Goal: Information Seeking & Learning: Learn about a topic

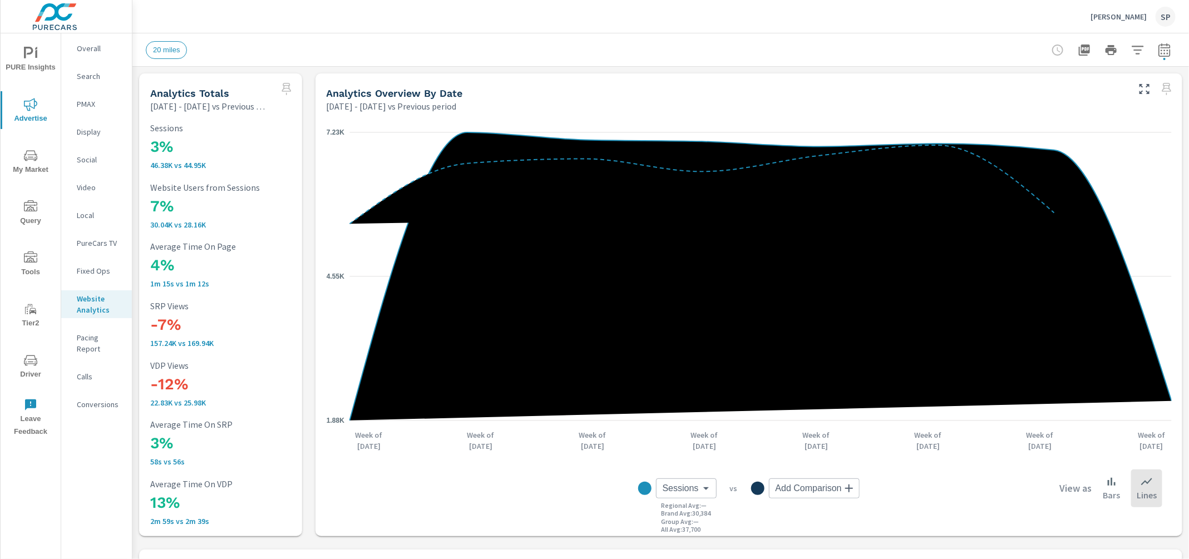
click at [1128, 12] on p "[PERSON_NAME]" at bounding box center [1118, 17] width 56 height 10
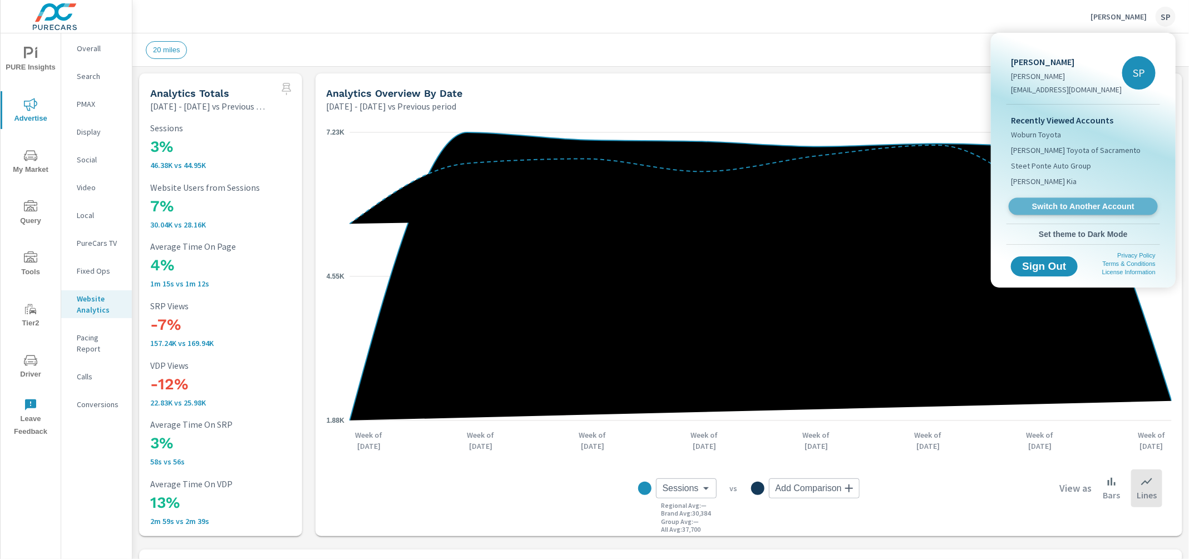
click at [1062, 203] on span "Switch to Another Account" at bounding box center [1083, 206] width 136 height 11
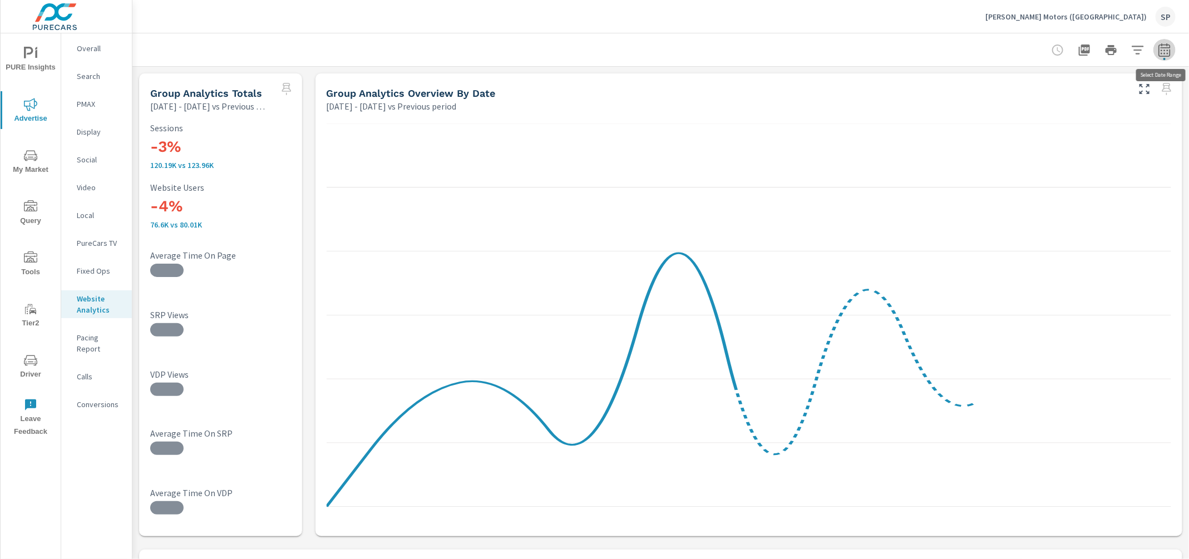
click at [1159, 46] on icon "button" at bounding box center [1164, 49] width 13 height 13
select select "Previous period"
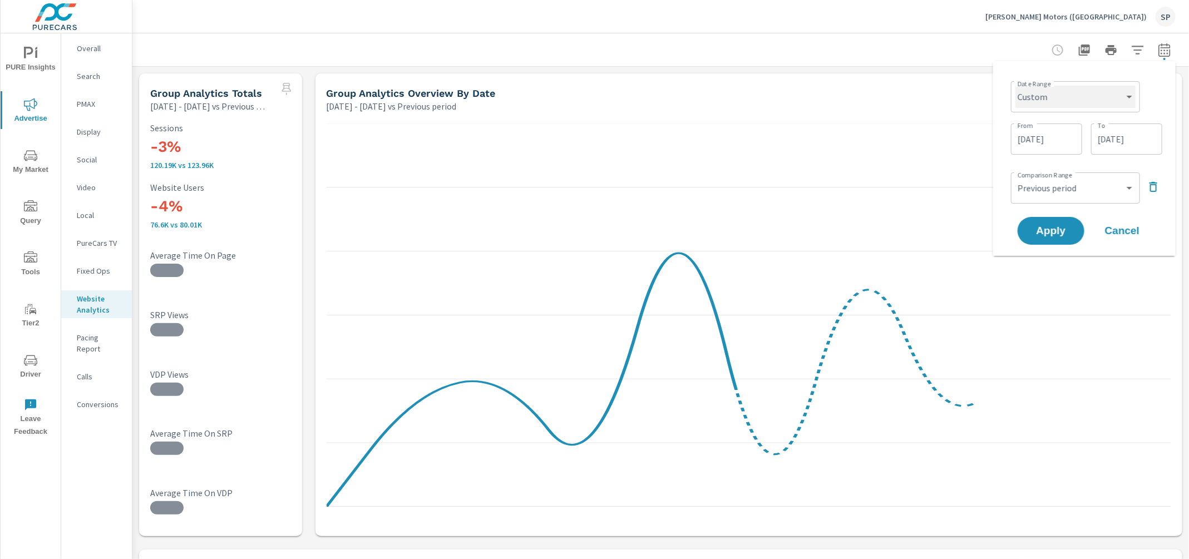
click at [1110, 98] on select "Custom Yesterday Last week Last 7 days Last 14 days Last 30 days Last 45 days L…" at bounding box center [1075, 97] width 120 height 22
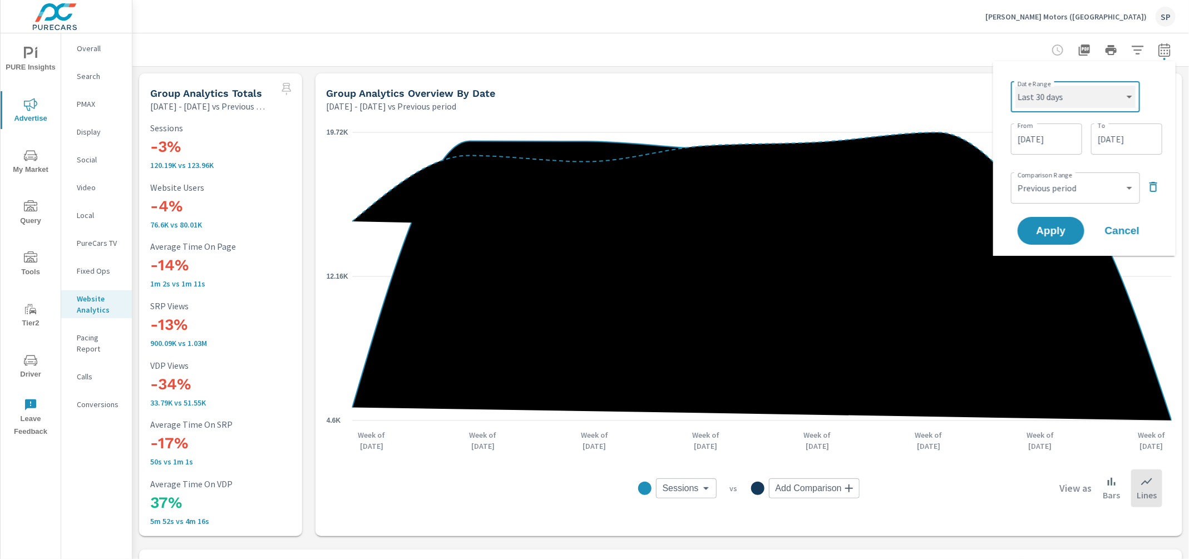
click at [1015, 86] on select "Custom Yesterday Last week Last 7 days Last 14 days Last 30 days Last 45 days L…" at bounding box center [1075, 97] width 120 height 22
select select "Last 30 days"
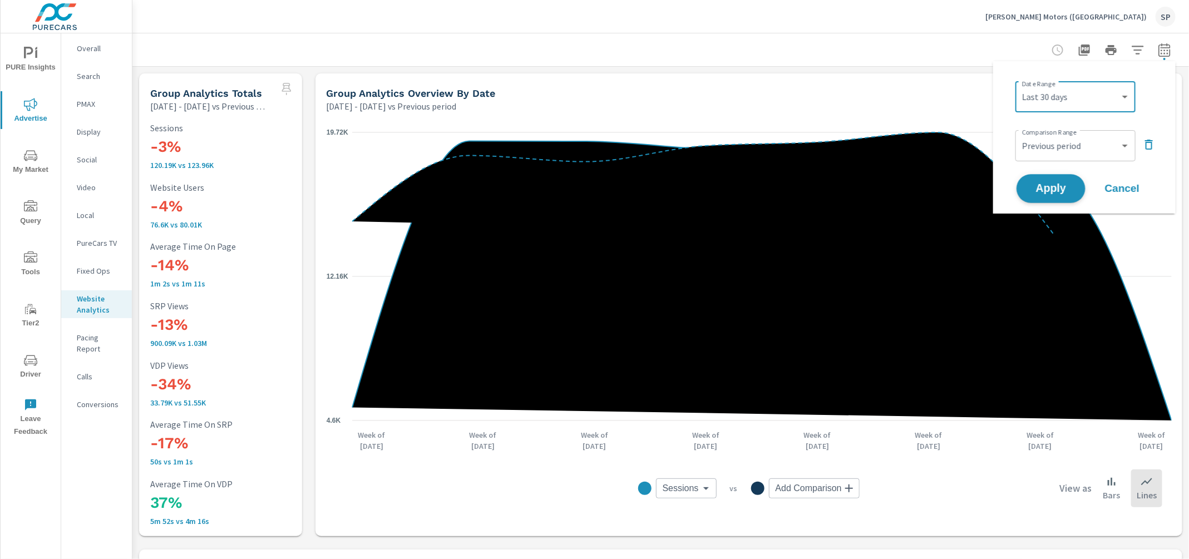
click at [1052, 188] on span "Apply" at bounding box center [1051, 189] width 46 height 11
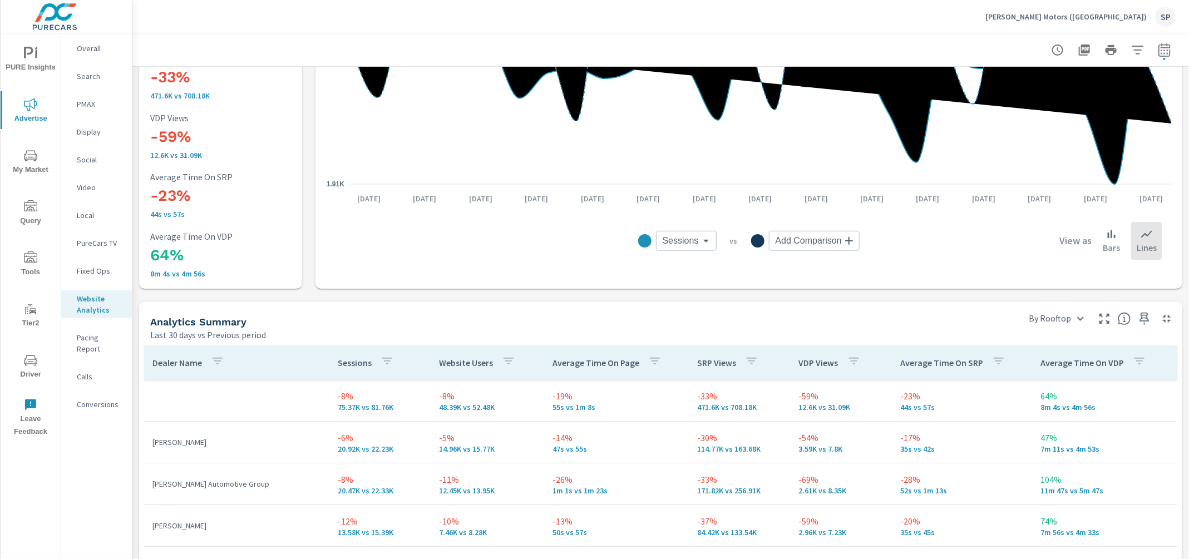
scroll to position [139, 0]
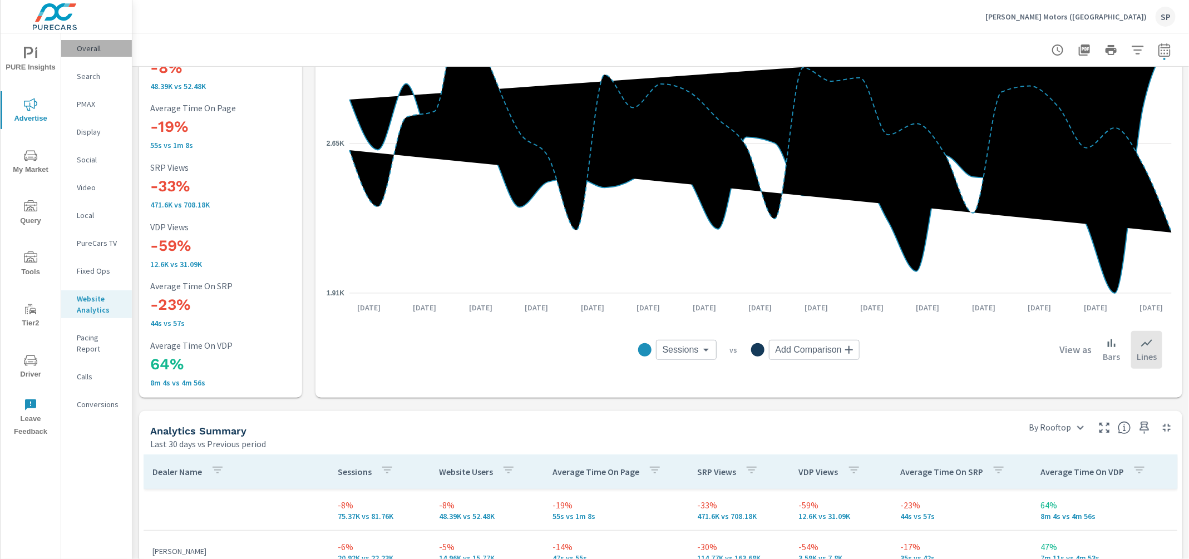
click at [90, 48] on p "Overall" at bounding box center [100, 48] width 46 height 11
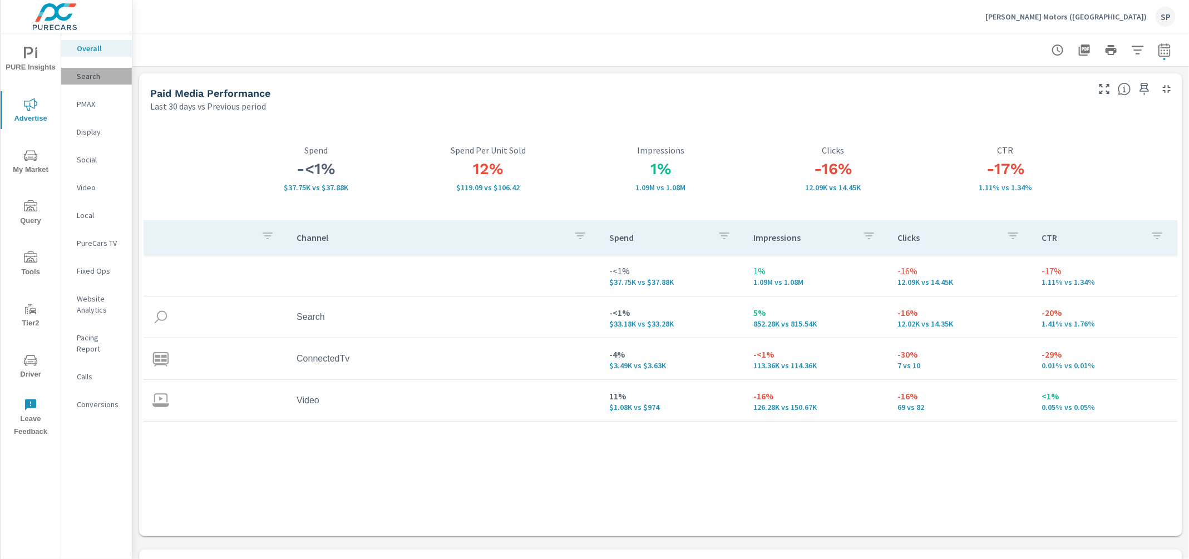
click at [88, 75] on p "Search" at bounding box center [100, 76] width 46 height 11
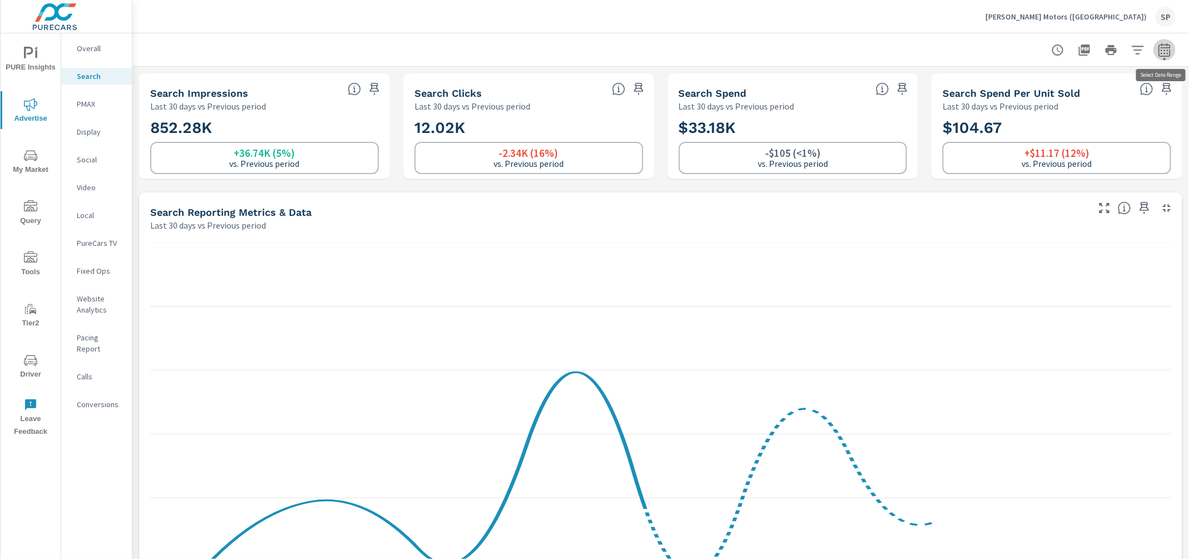
click at [1168, 48] on icon "button" at bounding box center [1164, 49] width 13 height 13
select select "Last 30 days"
select select "Previous period"
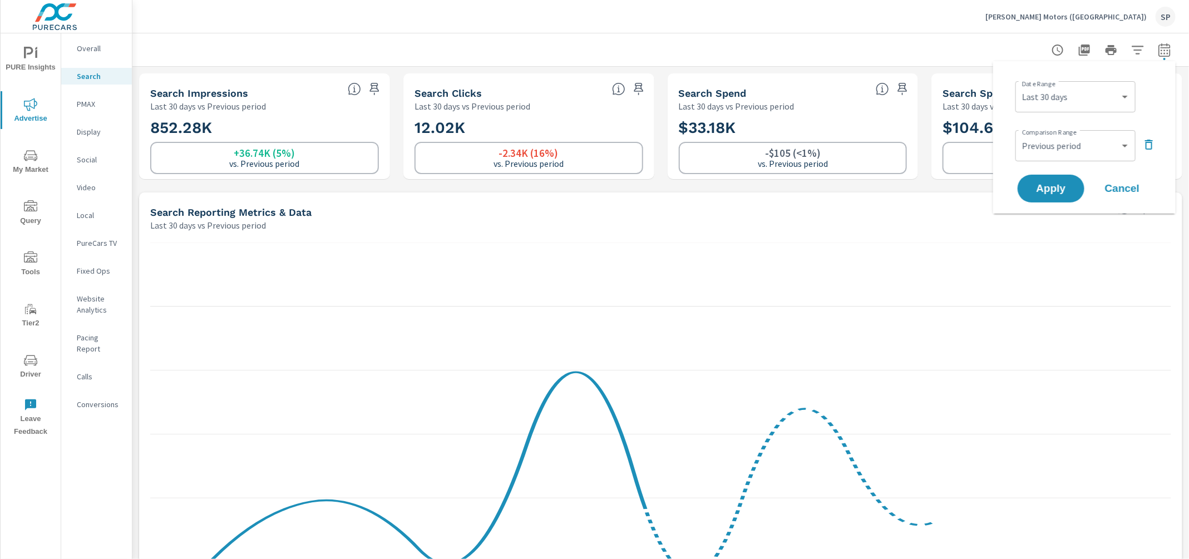
click at [896, 32] on div "Irwin Motors (NH) SP" at bounding box center [661, 16] width 1030 height 33
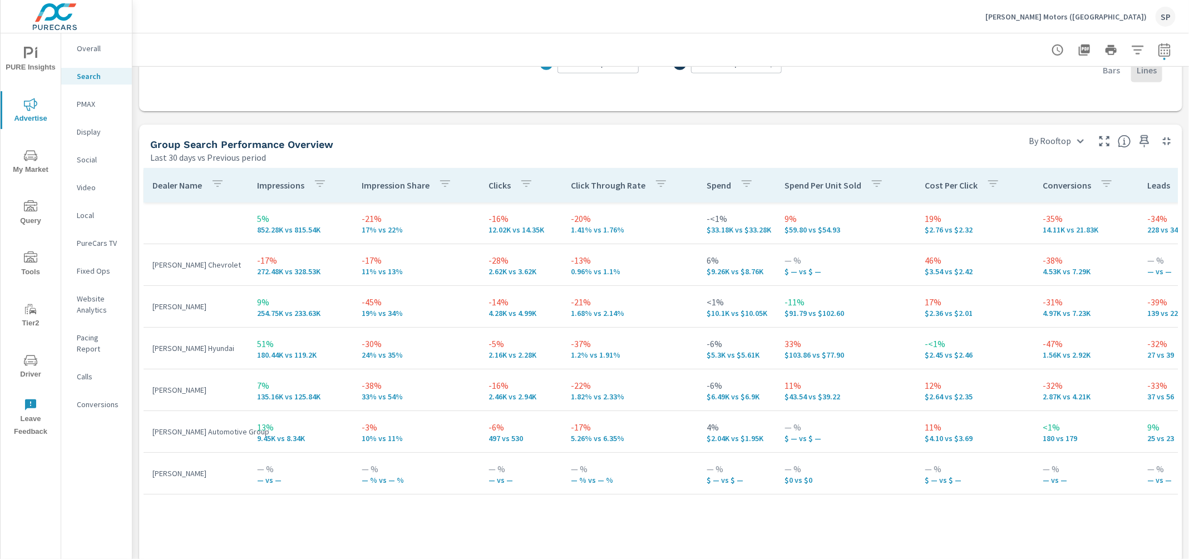
scroll to position [545, 0]
click at [85, 103] on p "PMAX" at bounding box center [100, 103] width 46 height 11
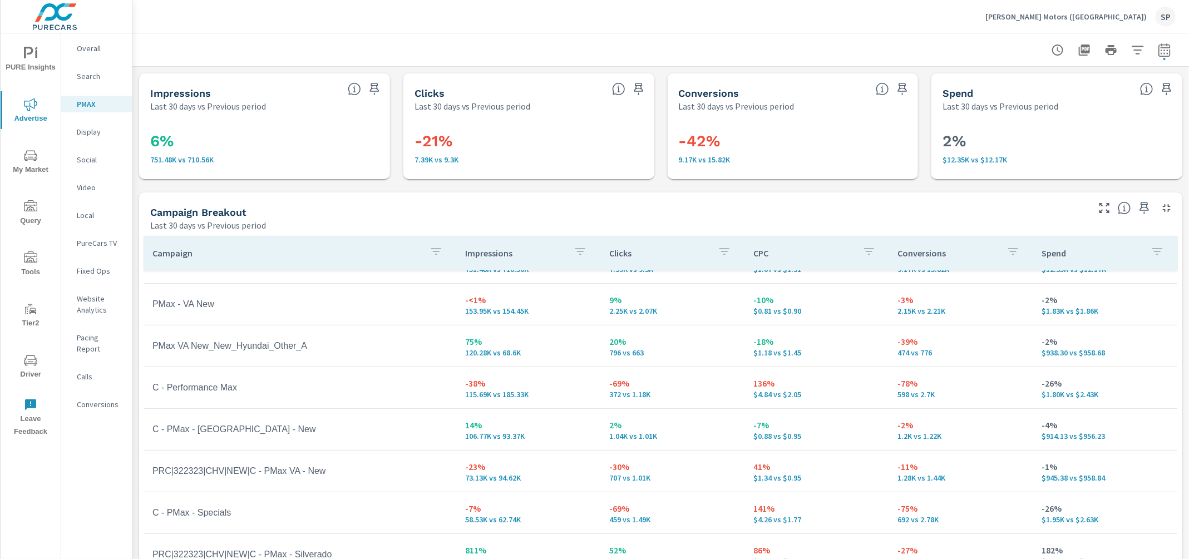
scroll to position [31, 0]
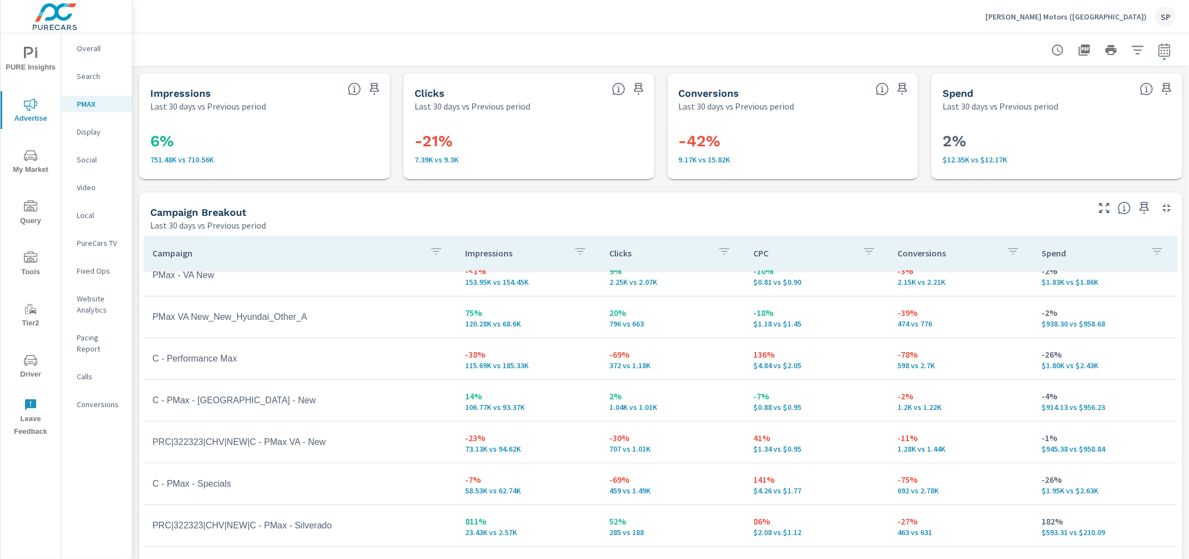
scroll to position [59, 0]
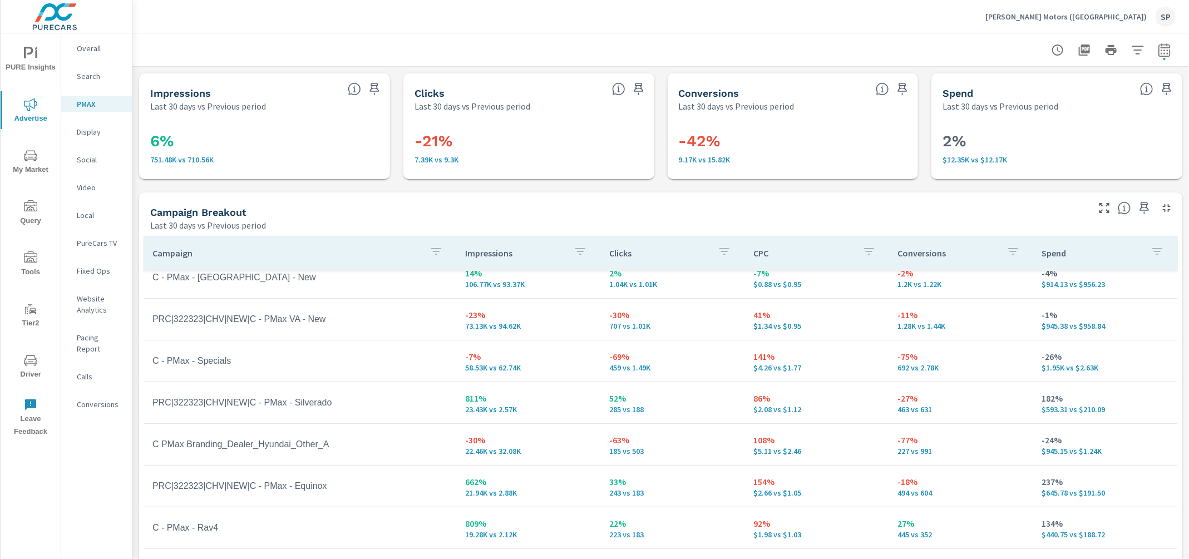
scroll to position [187, 0]
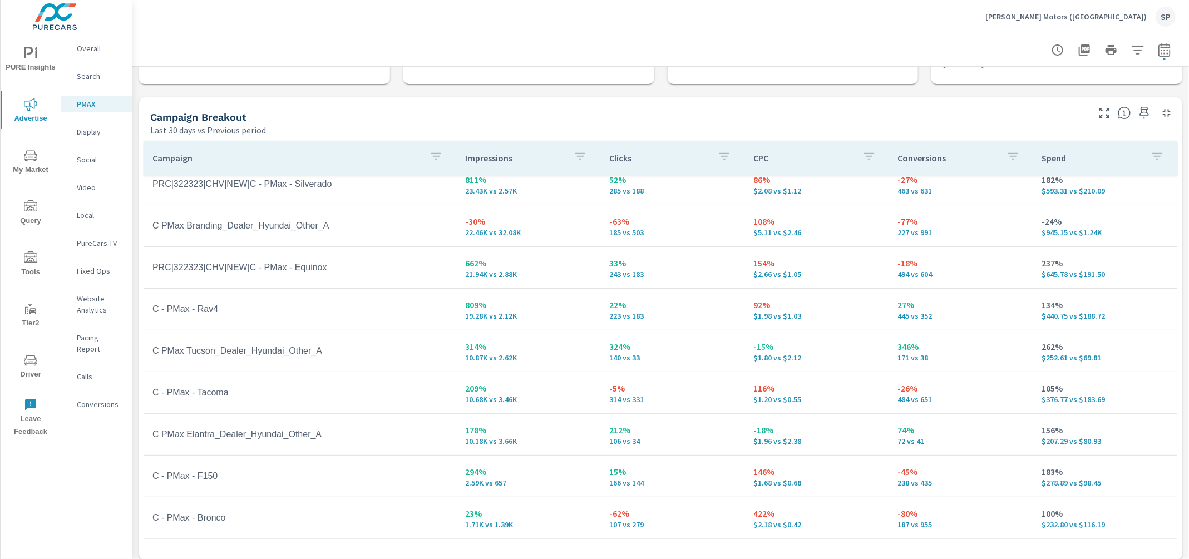
scroll to position [103, 0]
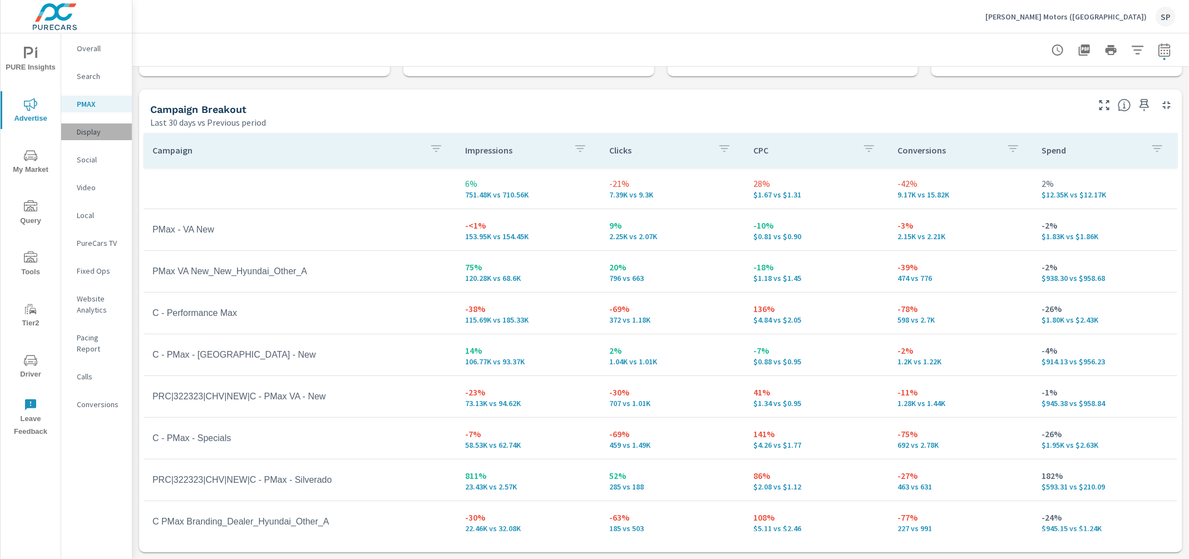
click at [91, 135] on p "Display" at bounding box center [100, 131] width 46 height 11
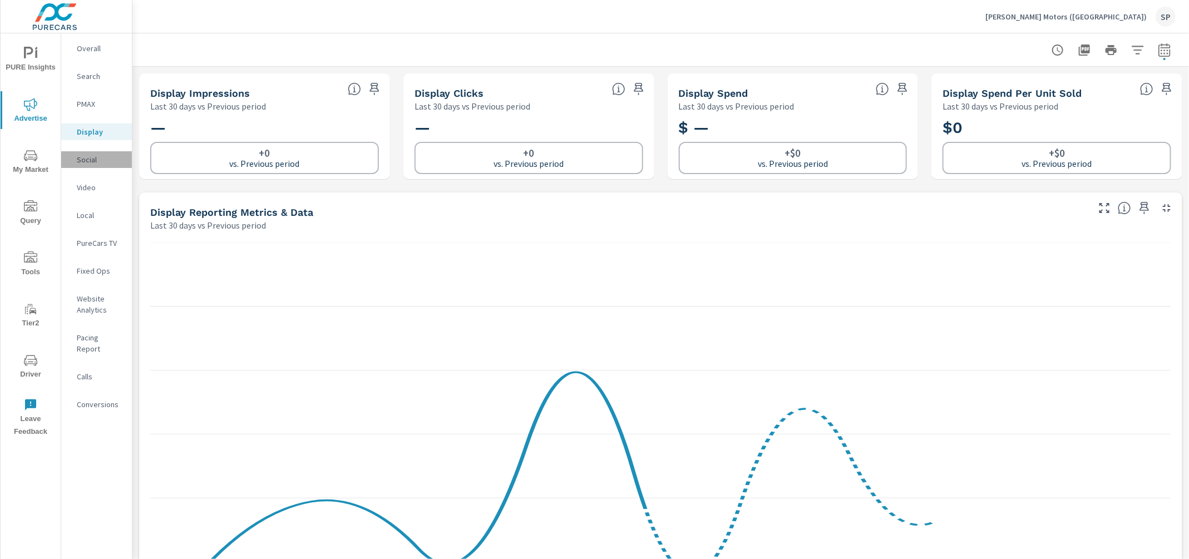
click at [90, 156] on p "Social" at bounding box center [100, 159] width 46 height 11
click at [87, 42] on div "Overall" at bounding box center [96, 48] width 71 height 17
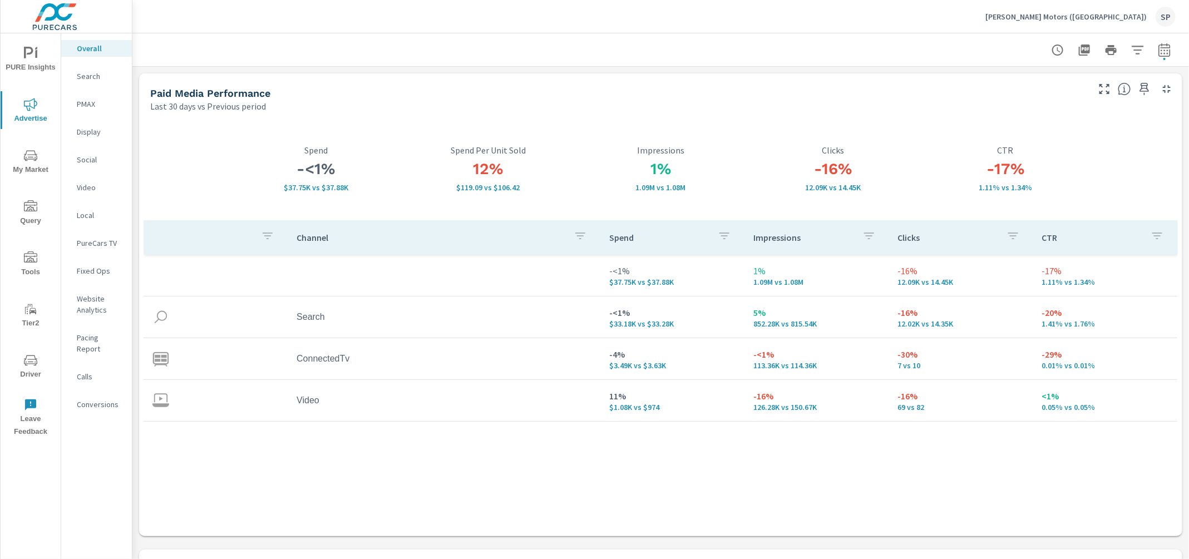
click at [88, 187] on p "Video" at bounding box center [100, 187] width 46 height 11
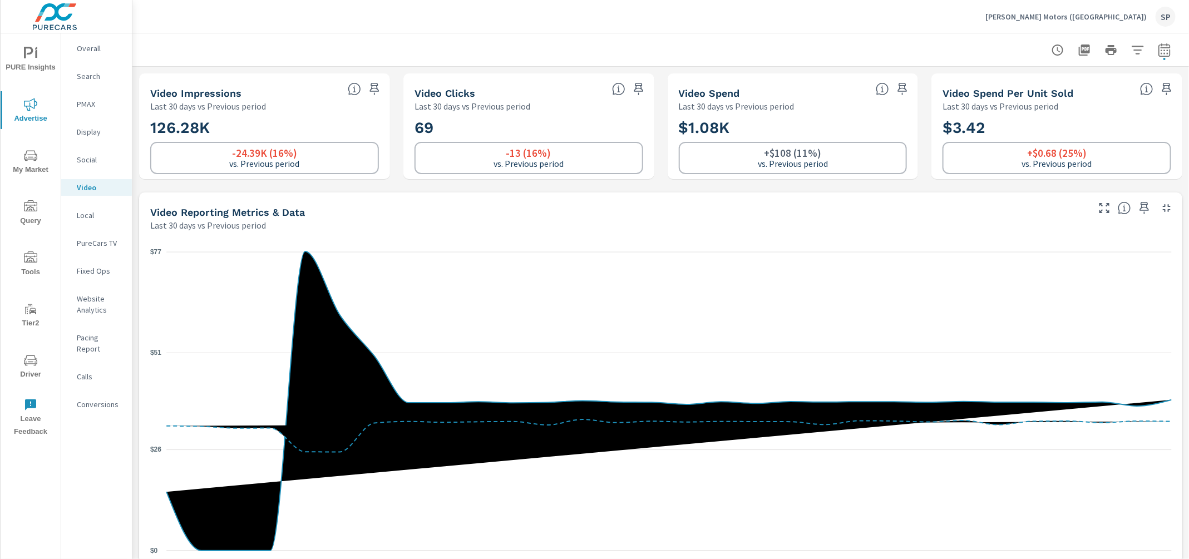
click at [741, 39] on div at bounding box center [661, 49] width 1030 height 33
click at [28, 51] on icon "nav menu" at bounding box center [30, 53] width 13 height 13
